Goal: Use online tool/utility: Utilize a website feature to perform a specific function

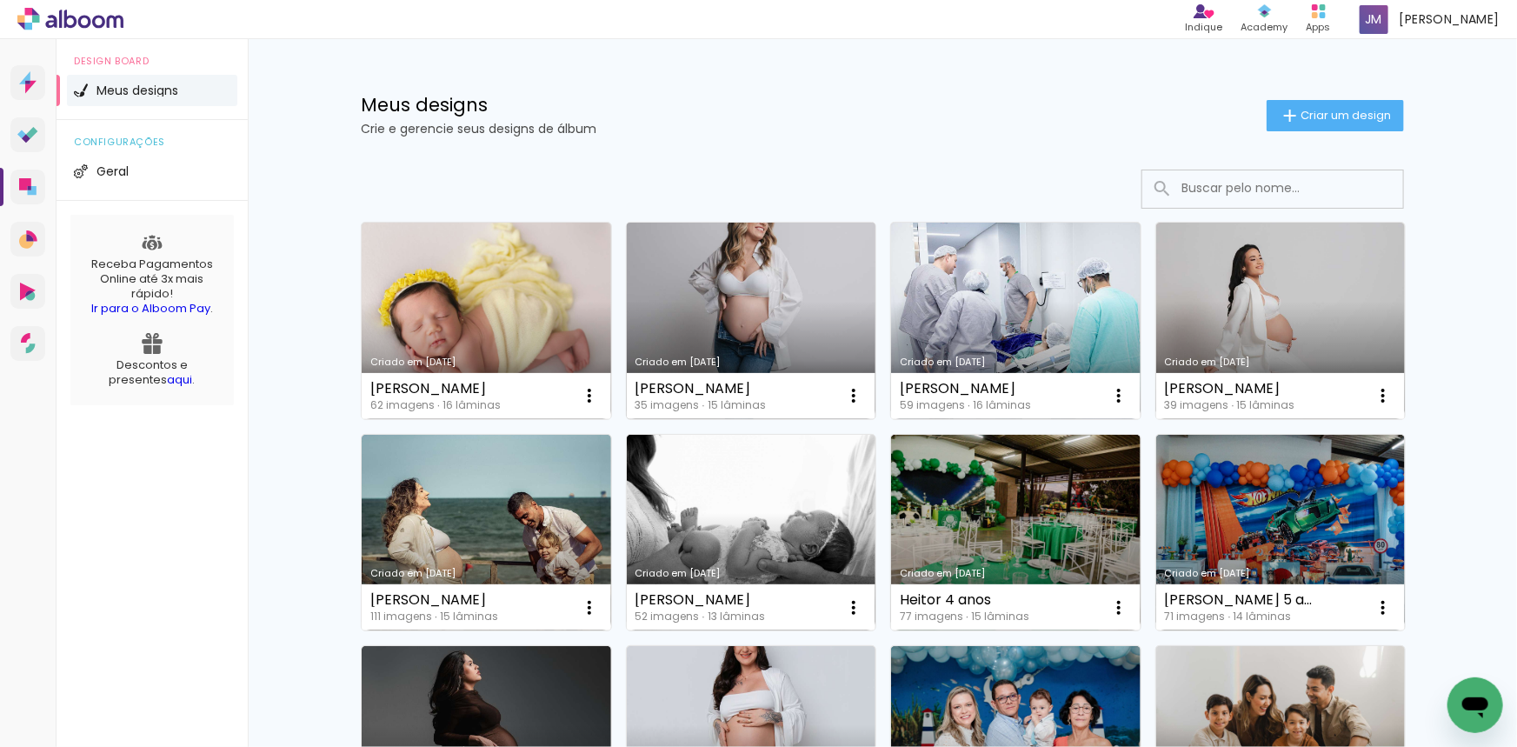
click at [704, 291] on link "Criado em [DATE]" at bounding box center [751, 321] width 249 height 196
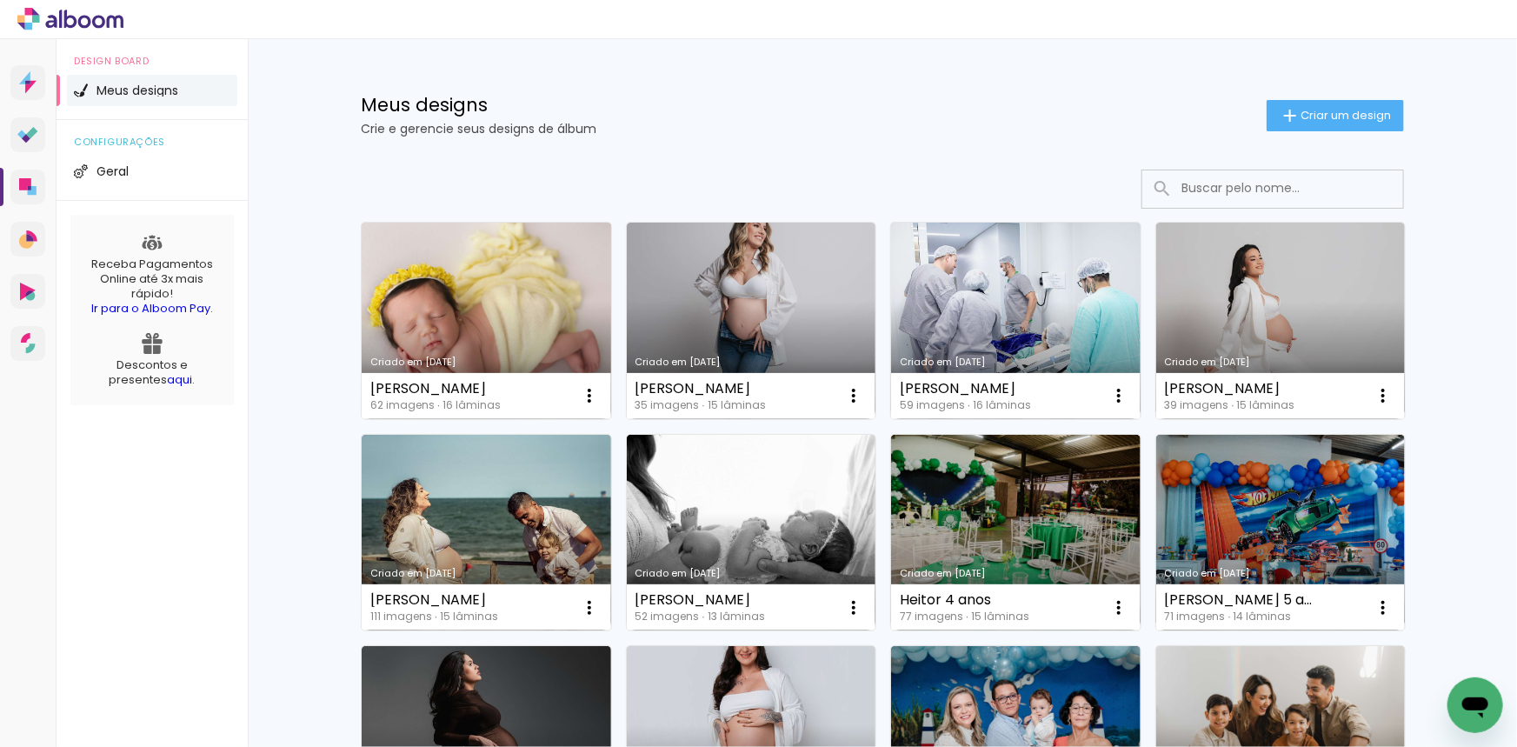
click at [427, 257] on link "Criado em [DATE]" at bounding box center [486, 321] width 249 height 196
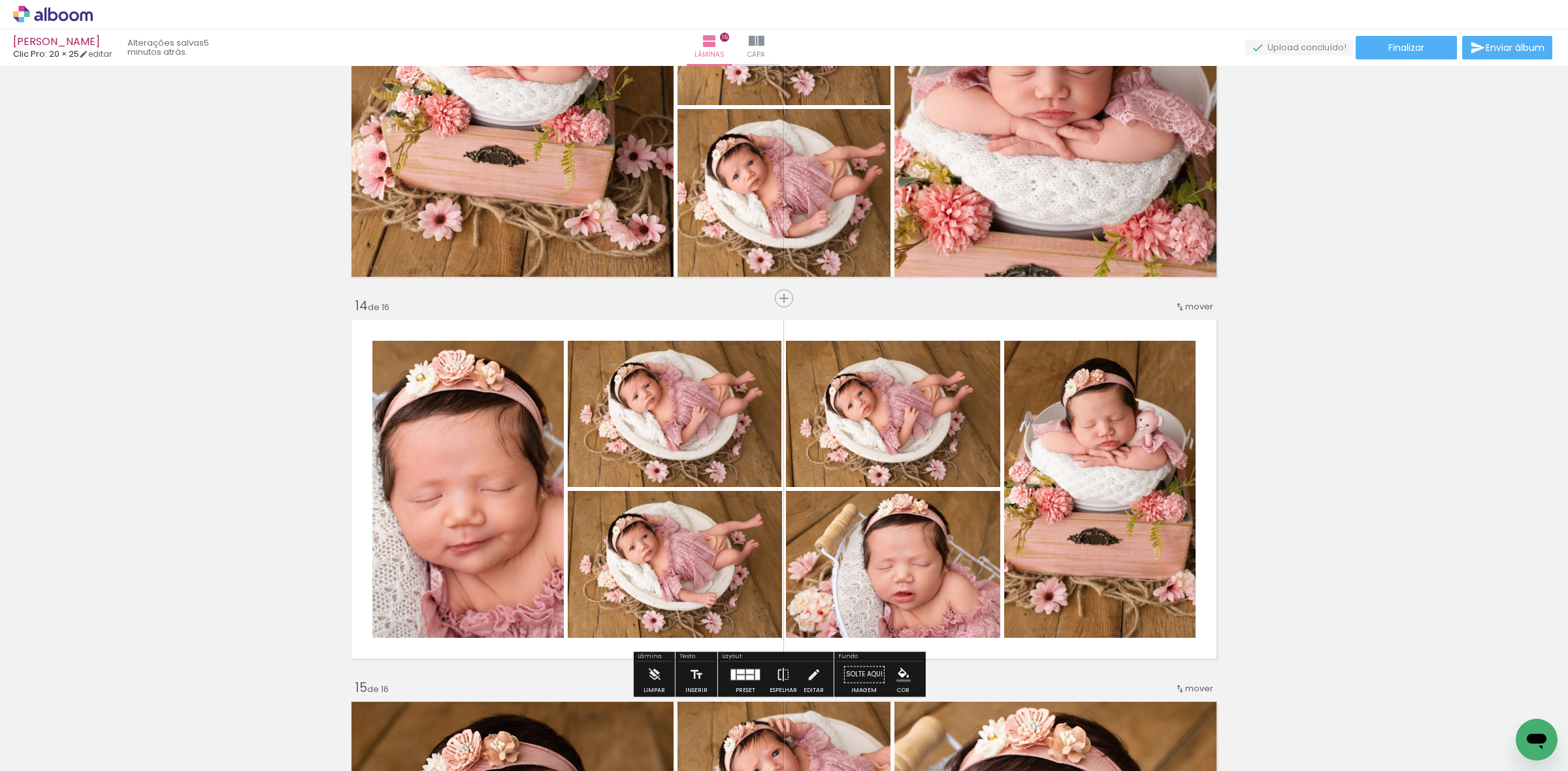
scroll to position [0, 2299]
